Goal: Contribute content: Contribute content

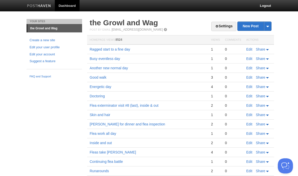
click at [254, 25] on link "New Post" at bounding box center [255, 26] width 34 height 9
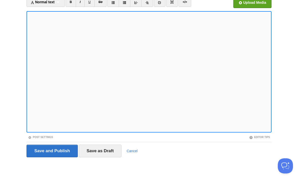
scroll to position [36, 0]
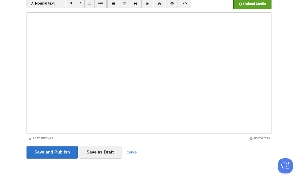
click at [67, 149] on input "Save and Publish" at bounding box center [52, 152] width 51 height 13
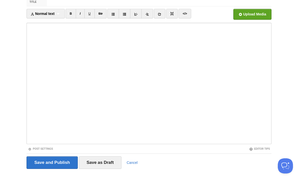
scroll to position [19, 0]
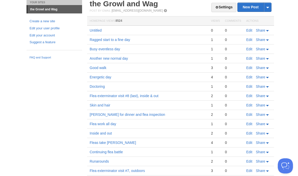
click at [251, 39] on link "Edit" at bounding box center [249, 40] width 6 height 4
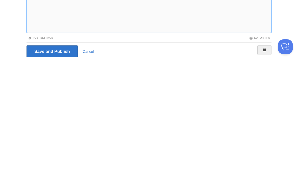
scroll to position [19, 0]
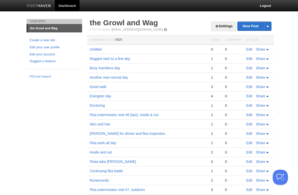
click at [252, 60] on link "Edit" at bounding box center [249, 59] width 6 height 4
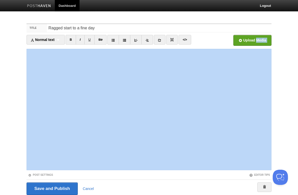
click at [289, 84] on body "Dashboard Logout Your Sites the Growl and Wag Create a new site Edit your user …" at bounding box center [149, 107] width 298 height 214
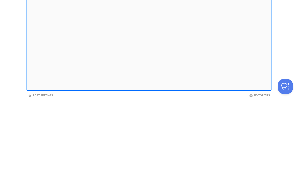
click at [271, 49] on iframe at bounding box center [149, 109] width 245 height 121
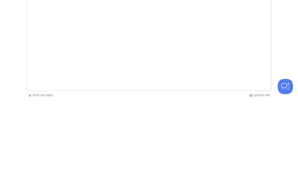
scroll to position [38, 0]
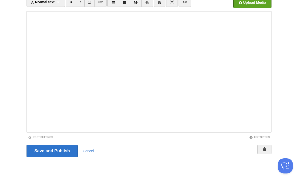
click at [270, 40] on iframe at bounding box center [149, 71] width 245 height 121
click at [271, 80] on iframe at bounding box center [149, 71] width 245 height 121
click at [64, 148] on input "Save and Publish" at bounding box center [52, 150] width 51 height 13
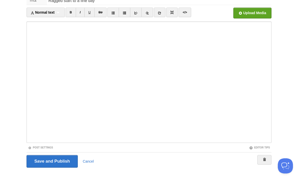
scroll to position [19, 0]
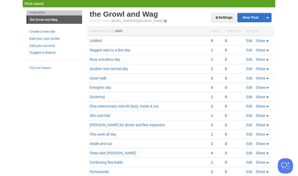
click at [250, 39] on link "Edit" at bounding box center [249, 41] width 6 height 4
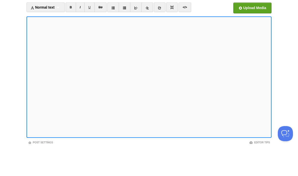
scroll to position [32, 0]
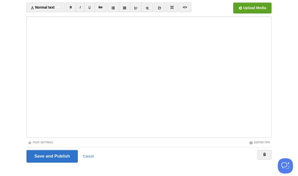
click at [63, 154] on input "Save and Publish" at bounding box center [52, 156] width 51 height 13
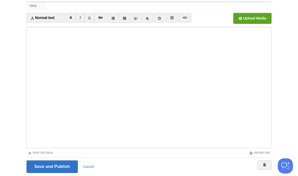
scroll to position [19, 0]
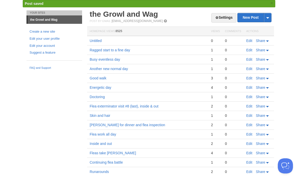
click at [142, 11] on link "the Growl and Wag" at bounding box center [124, 14] width 68 height 8
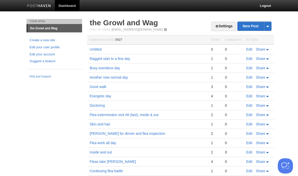
click at [250, 49] on link "Edit" at bounding box center [249, 49] width 6 height 4
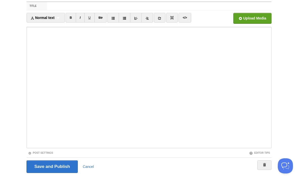
scroll to position [22, 0]
click at [68, 168] on input "Save and Publish" at bounding box center [52, 166] width 51 height 13
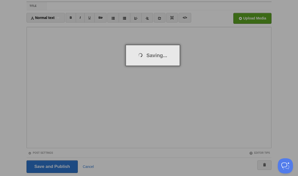
scroll to position [19, 0]
